Goal: Find specific page/section

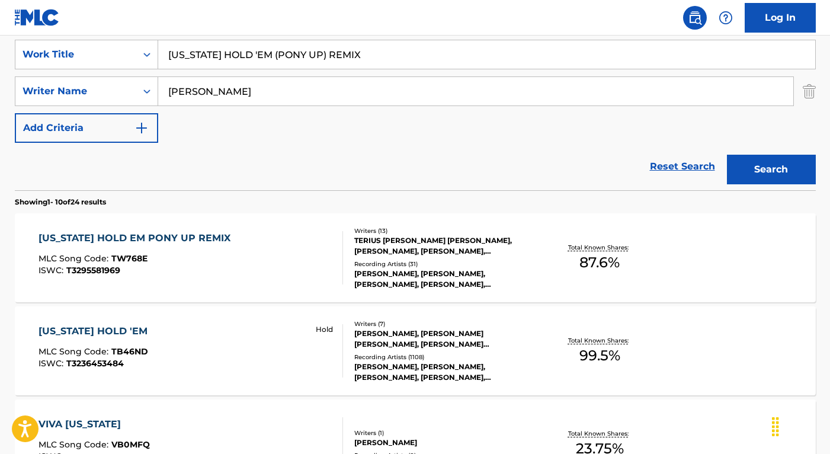
drag, startPoint x: 372, startPoint y: 62, endPoint x: 164, endPoint y: 56, distance: 208.8
click at [164, 56] on input "[US_STATE] HOLD 'EM (PONY UP) REMIX" at bounding box center [486, 54] width 657 height 28
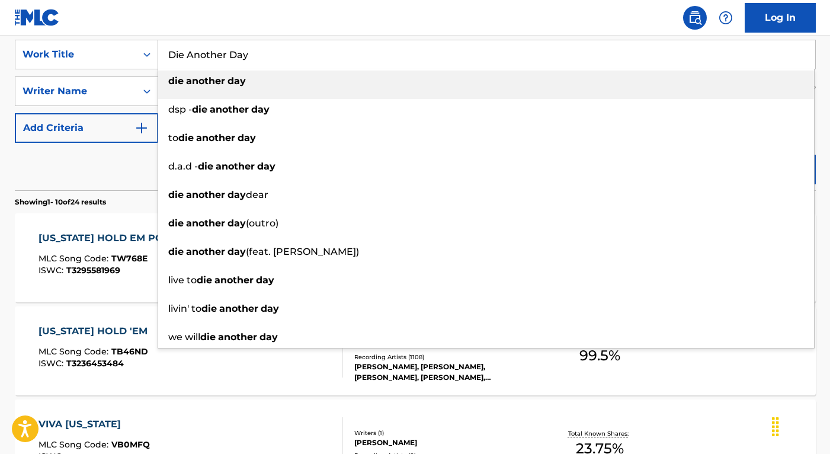
type input "Die Another Day"
click at [127, 162] on div "Reset Search Search" at bounding box center [415, 166] width 801 height 47
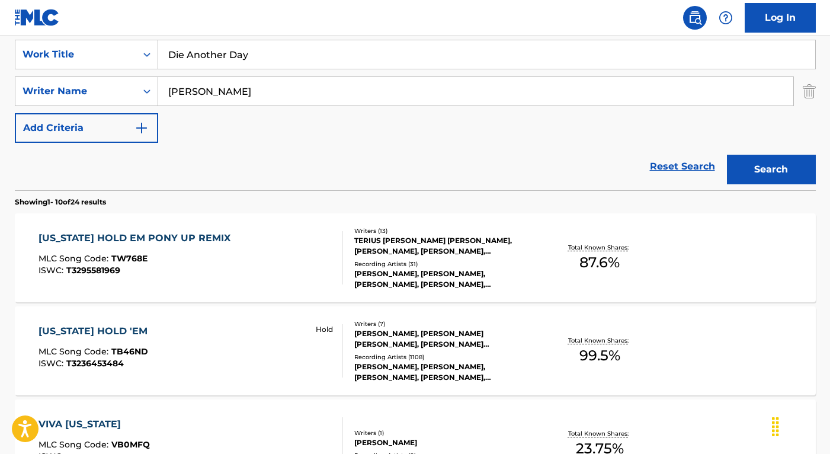
drag, startPoint x: 277, startPoint y: 95, endPoint x: 170, endPoint y: 89, distance: 107.5
click at [170, 89] on input "[PERSON_NAME]" at bounding box center [475, 91] width 635 height 28
paste input "[PERSON_NAME]"
type input "[PERSON_NAME]"
click at [727, 155] on button "Search" at bounding box center [771, 170] width 89 height 30
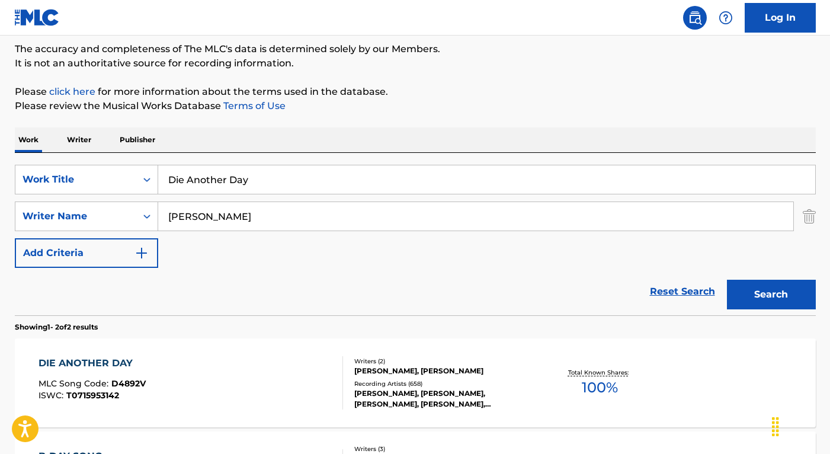
scroll to position [224, 0]
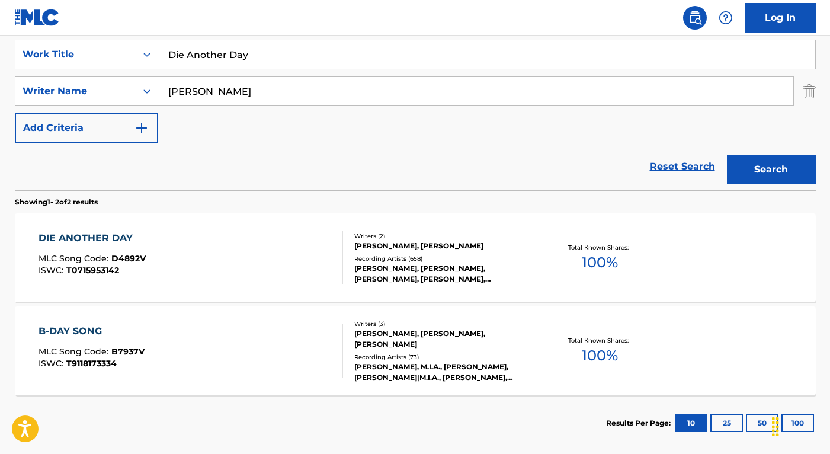
click at [299, 253] on div "DIE ANOTHER DAY MLC Song Code : D4892V ISWC : T0715953142" at bounding box center [191, 257] width 305 height 53
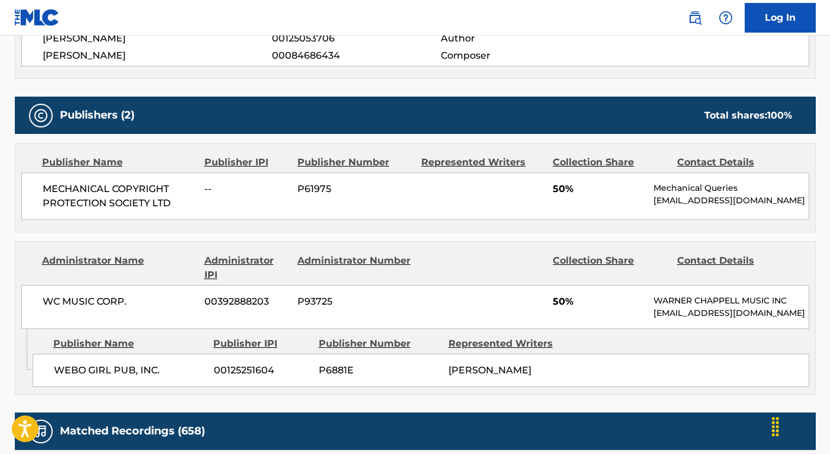
scroll to position [1695, 0]
